Goal: Task Accomplishment & Management: Use online tool/utility

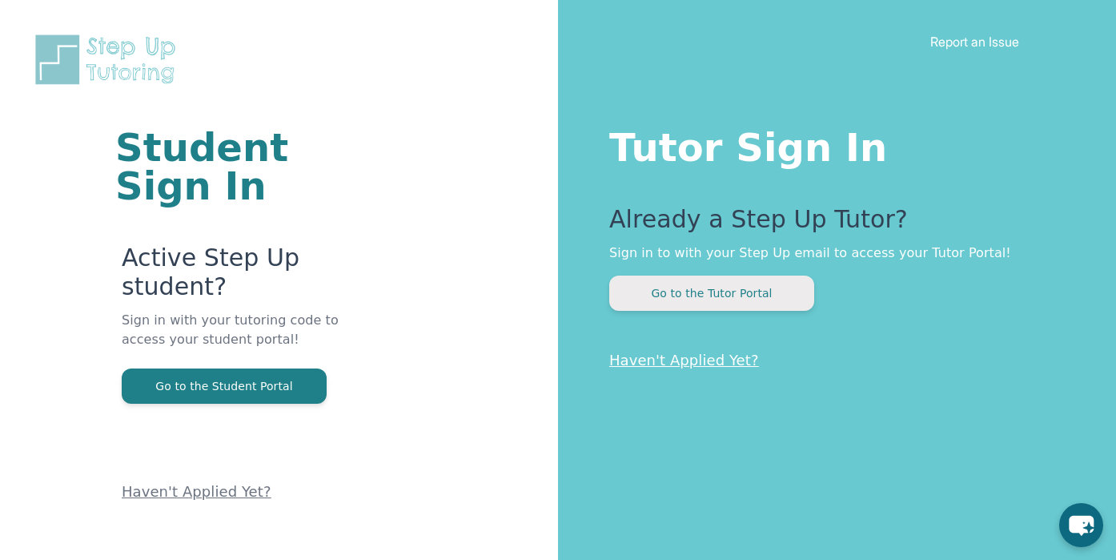
click at [705, 288] on button "Go to the Tutor Portal" at bounding box center [711, 292] width 205 height 35
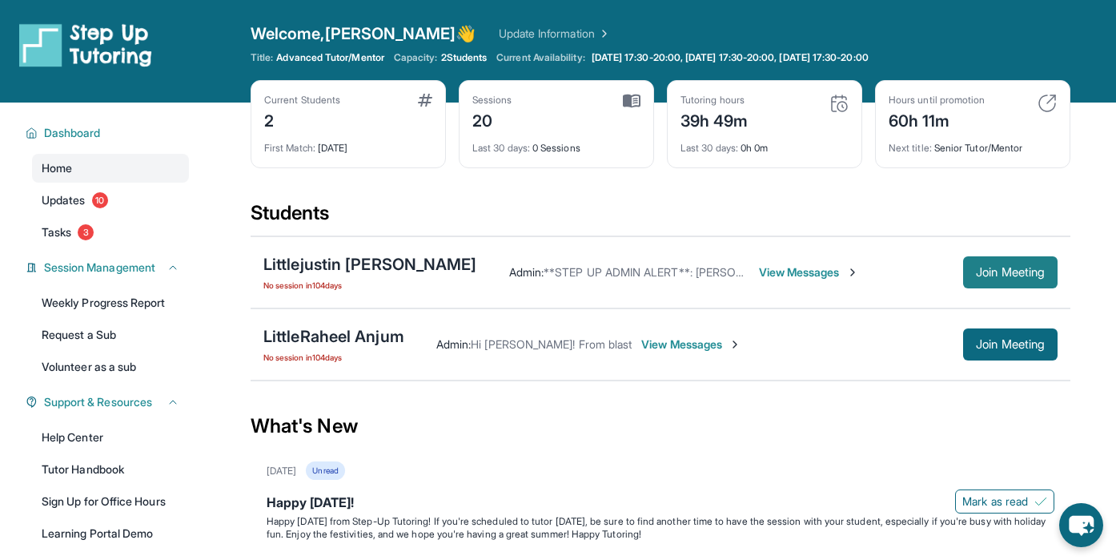
click at [1011, 277] on span "Join Meeting" at bounding box center [1010, 272] width 69 height 10
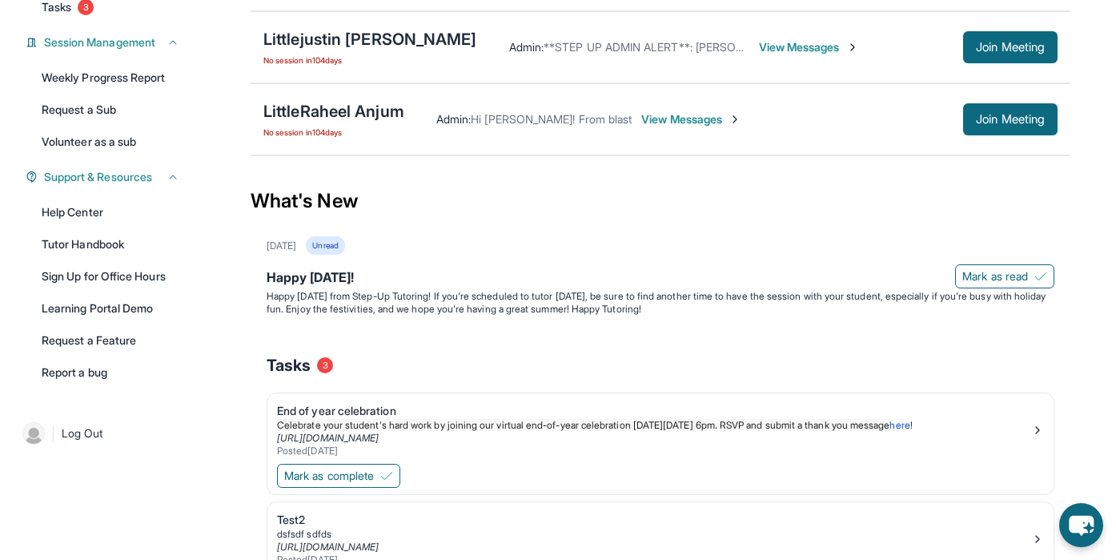
scroll to position [421, 0]
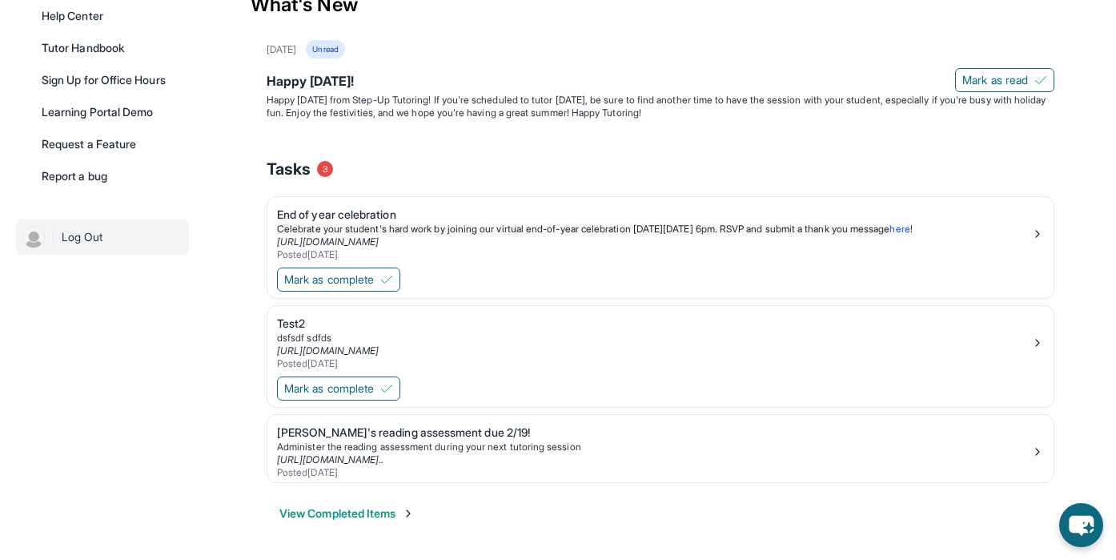
click at [104, 238] on link "| Log Out" at bounding box center [102, 236] width 173 height 35
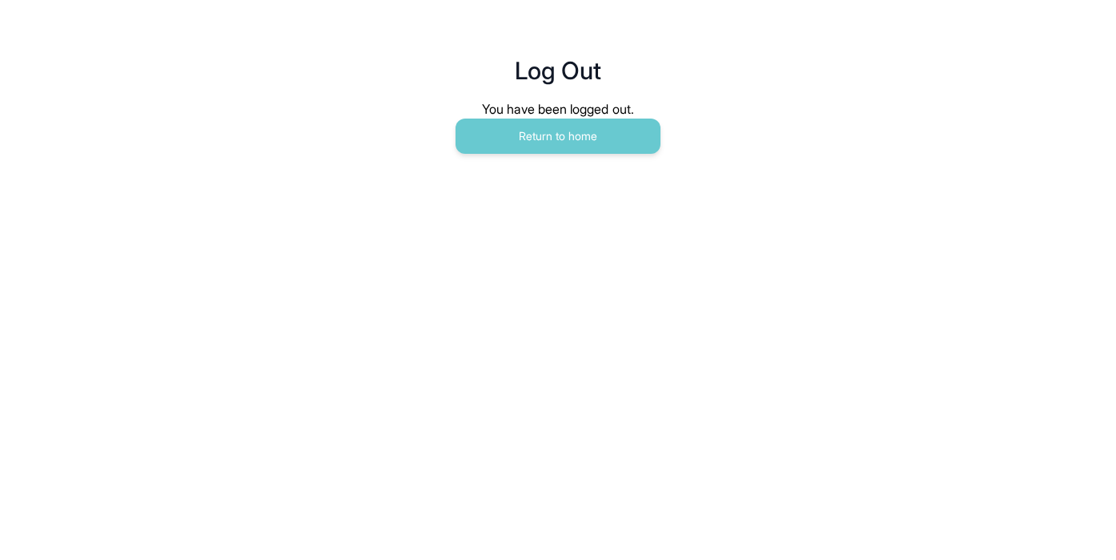
click at [488, 154] on main "Log Out You have been logged out. Return to home" at bounding box center [558, 88] width 820 height 176
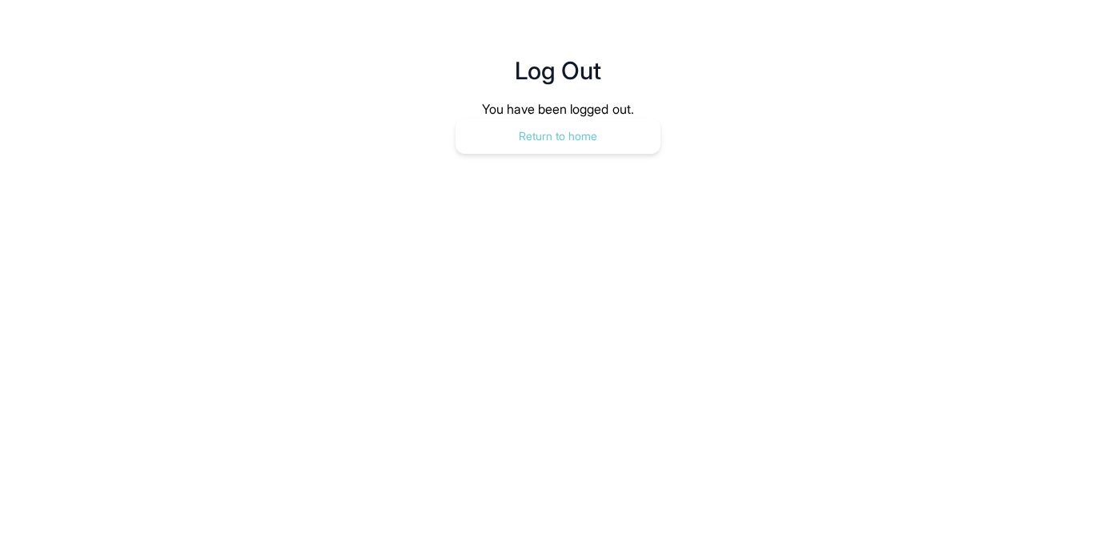
click at [500, 142] on button "Return to home" at bounding box center [558, 136] width 205 height 35
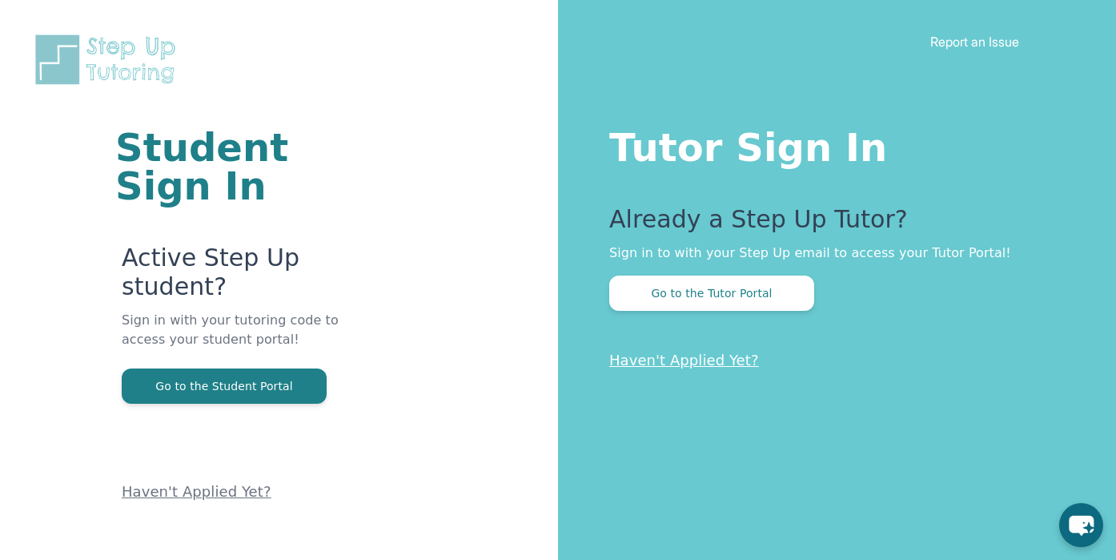
click at [713, 319] on div "Tutor Sign In Already a Step Up Tutor? Sign in to with your Step Up email to ac…" at bounding box center [837, 280] width 558 height 560
click at [736, 290] on button "Go to the Tutor Portal" at bounding box center [711, 292] width 205 height 35
